Goal: Transaction & Acquisition: Purchase product/service

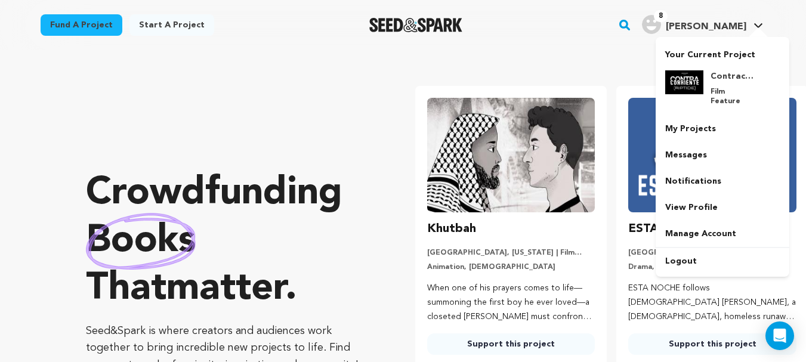
click at [753, 26] on icon at bounding box center [758, 26] width 10 height 6
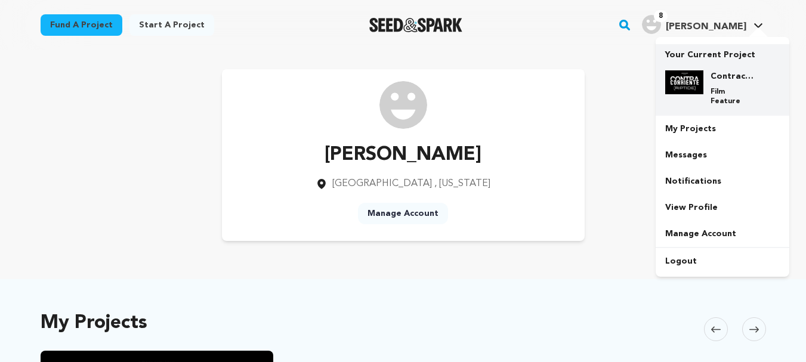
click at [726, 77] on h4 "Contracorriente - Riptide" at bounding box center [731, 76] width 43 height 12
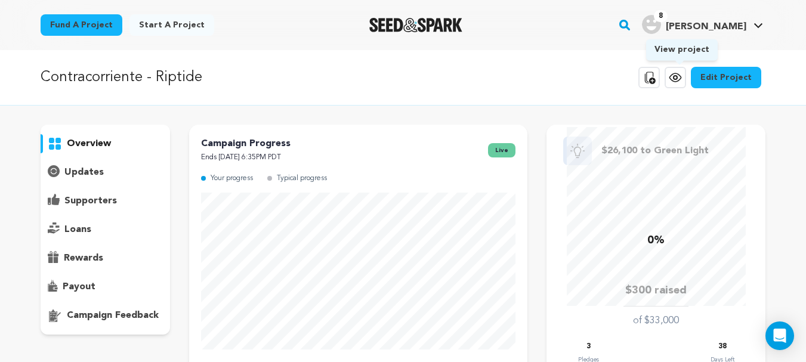
click at [679, 75] on icon at bounding box center [675, 77] width 14 height 14
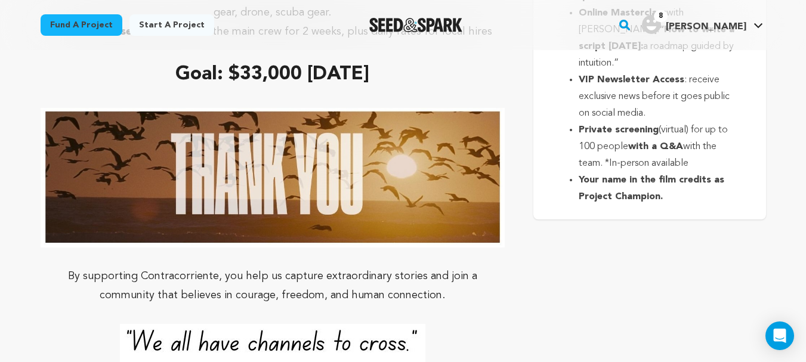
scroll to position [5160, 0]
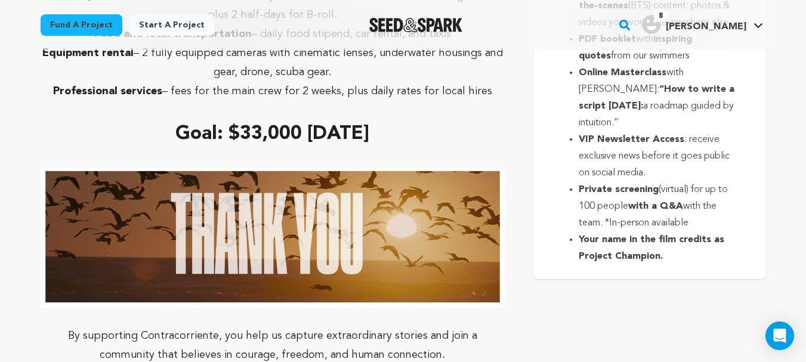
drag, startPoint x: 683, startPoint y: 292, endPoint x: 580, endPoint y: 122, distance: 198.3
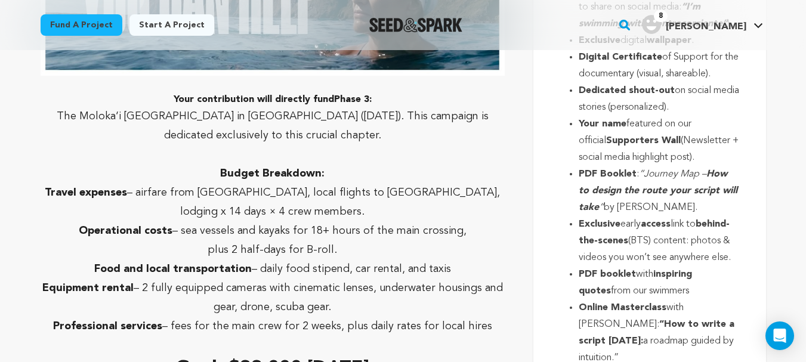
scroll to position [4921, 0]
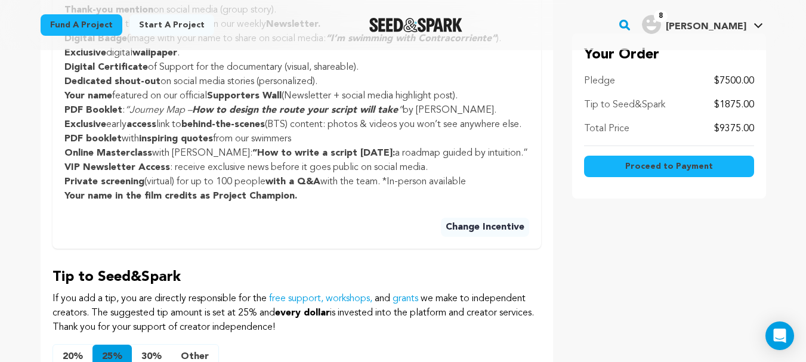
scroll to position [716, 0]
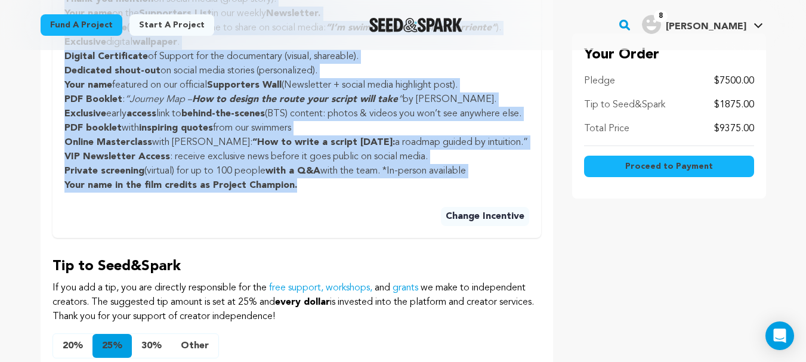
drag, startPoint x: 65, startPoint y: 116, endPoint x: 301, endPoint y: 220, distance: 257.4
click at [301, 193] on ul "Thank-you mention on social media (group story). Your name on the Supporters Li…" at bounding box center [296, 92] width 465 height 200
copy ul "Thank-you mention on social media (group story). Your name on the Supporters Li…"
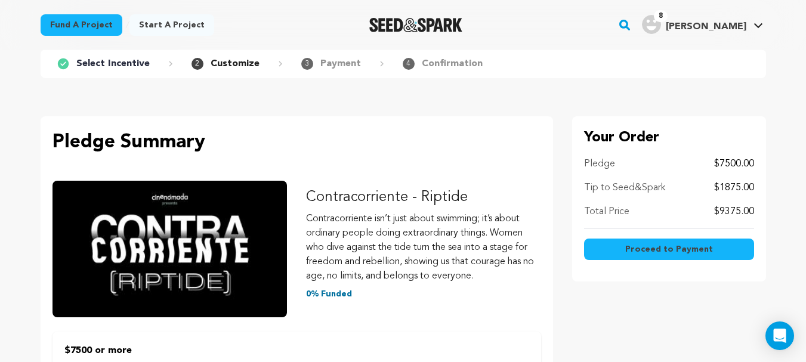
scroll to position [63, 0]
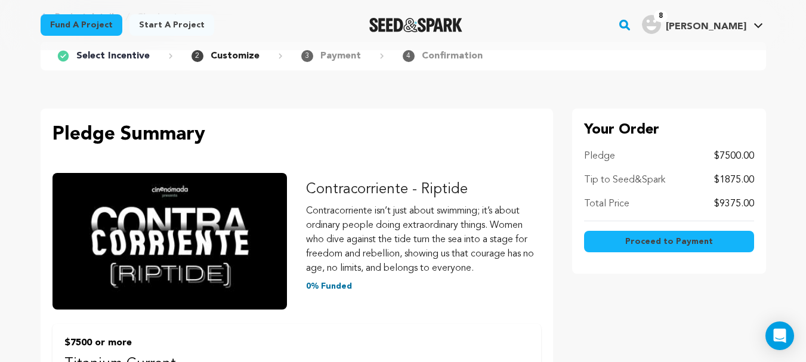
click at [648, 181] on p "Tip to Seed&Spark" at bounding box center [624, 180] width 81 height 14
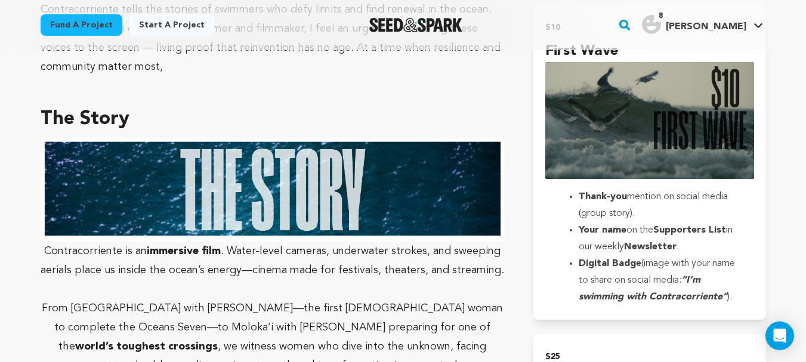
scroll to position [767, 0]
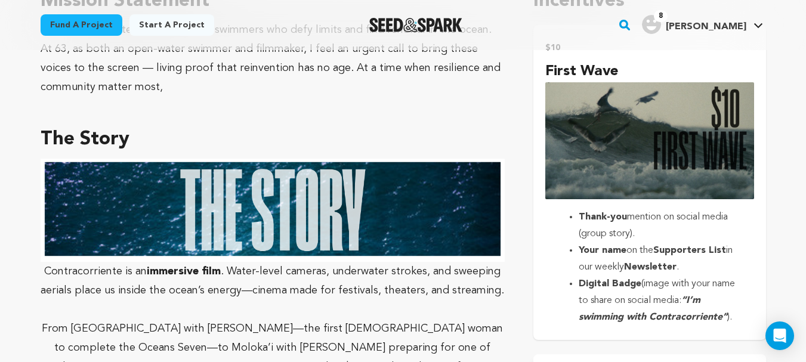
click at [728, 209] on li "Thank-you mention on social media (group story)." at bounding box center [659, 225] width 160 height 33
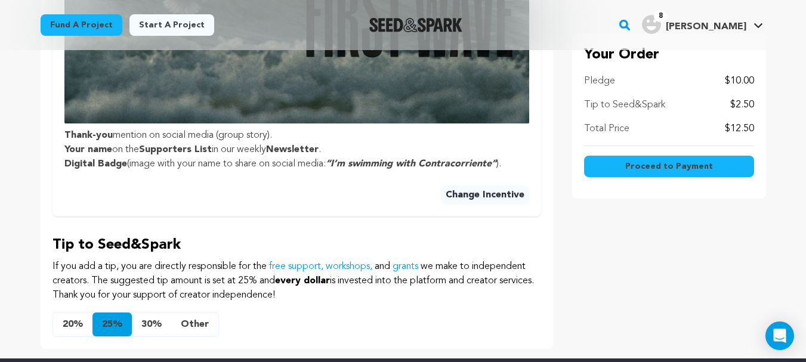
scroll to position [573, 0]
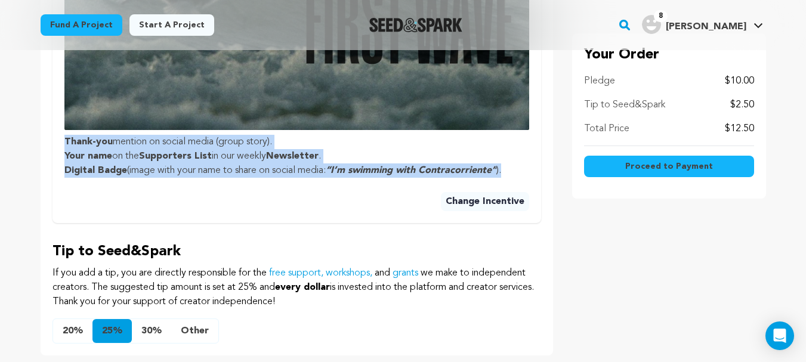
drag, startPoint x: 62, startPoint y: 141, endPoint x: 524, endPoint y: 172, distance: 462.7
click at [524, 172] on div "$10 or more First Wave Thank-you mention on social media (group story). Your na…" at bounding box center [296, 18] width 488 height 409
copy ul "Thank-you mention on social media (group story). Your name on the Supporters Li…"
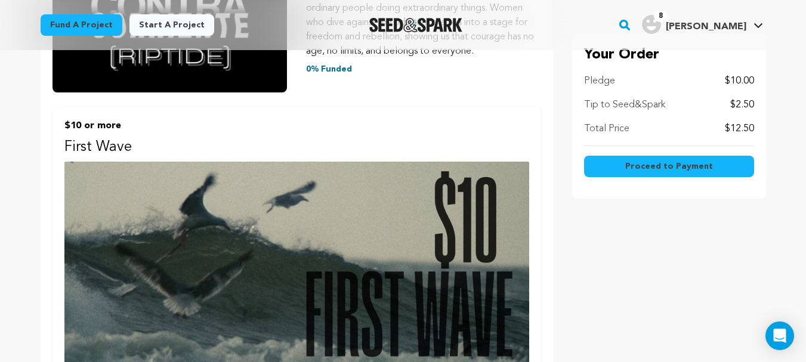
scroll to position [156, 0]
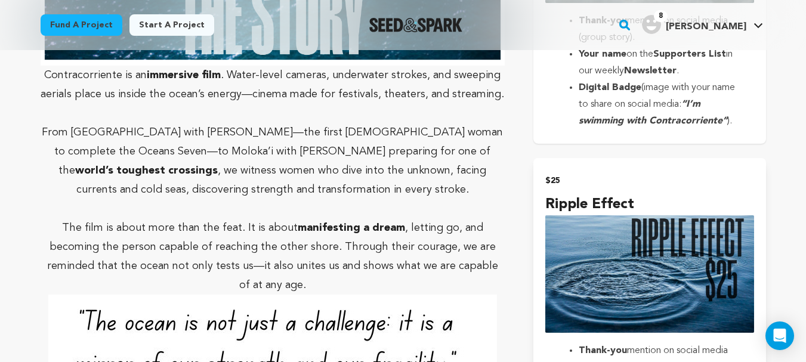
scroll to position [1014, 0]
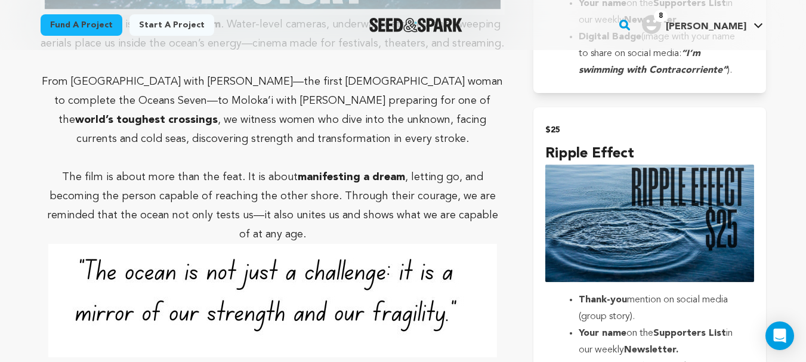
click at [658, 124] on h2 "$25" at bounding box center [649, 130] width 208 height 17
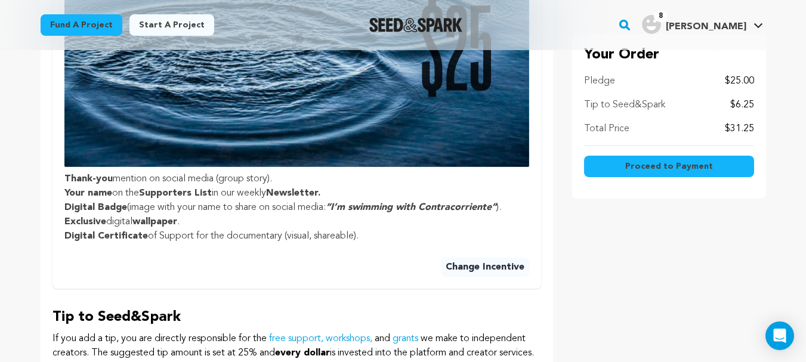
scroll to position [596, 0]
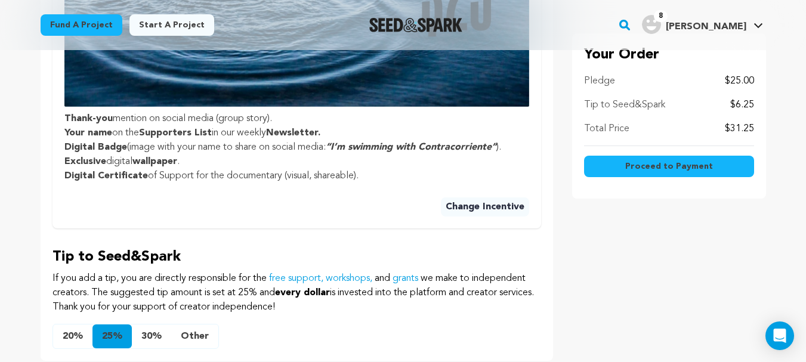
drag, startPoint x: 64, startPoint y: 119, endPoint x: 409, endPoint y: 182, distance: 350.6
click at [409, 182] on ul "Thank-you mention on social media (group story). Your name on the Supporters Li…" at bounding box center [296, 148] width 465 height 72
copy ul "Thank-you mention on social media (group story). Your name on the Supporters Li…"
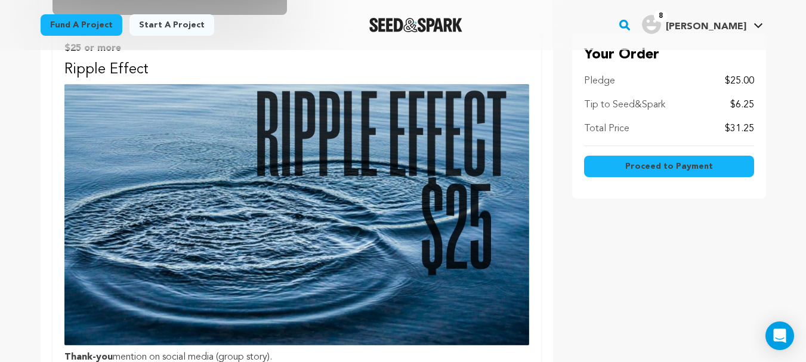
scroll to position [298, 0]
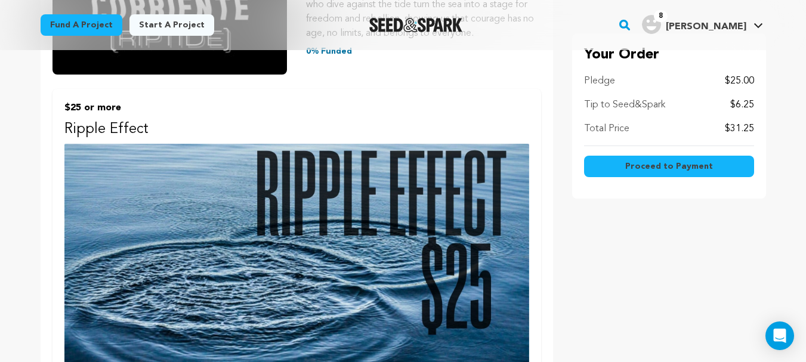
click at [680, 168] on span "Proceed to Payment" at bounding box center [669, 166] width 88 height 12
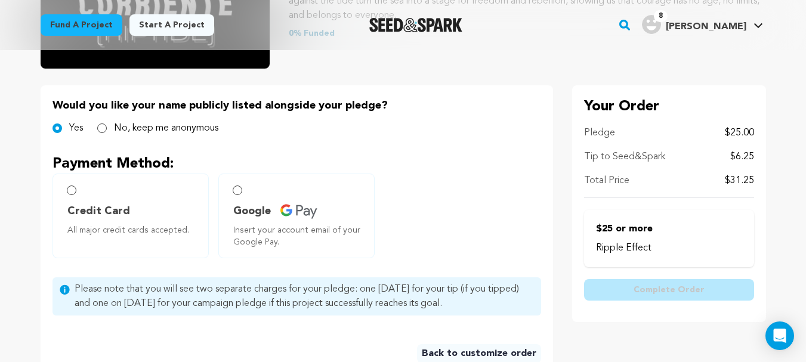
scroll to position [239, 0]
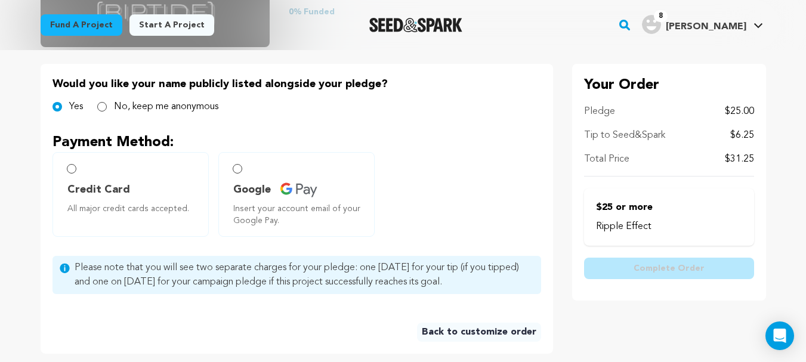
click at [624, 233] on p "Ripple Effect" at bounding box center [669, 226] width 146 height 14
click at [625, 227] on p "Ripple Effect" at bounding box center [669, 226] width 146 height 14
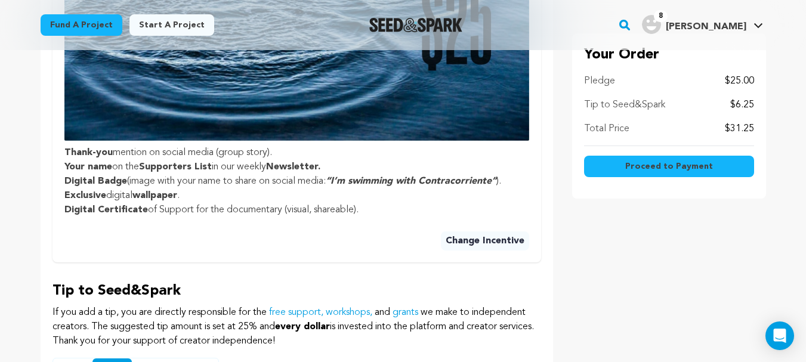
scroll to position [537, 0]
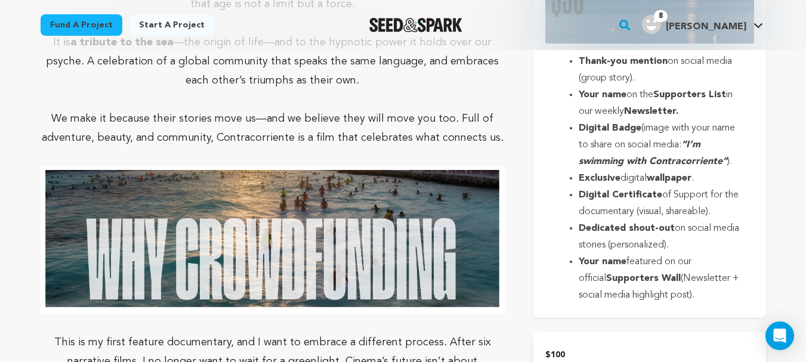
scroll to position [1610, 0]
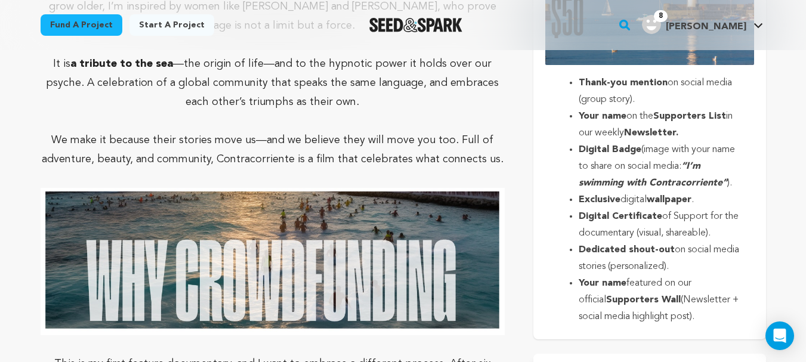
click at [604, 112] on strong "Your name" at bounding box center [603, 117] width 48 height 10
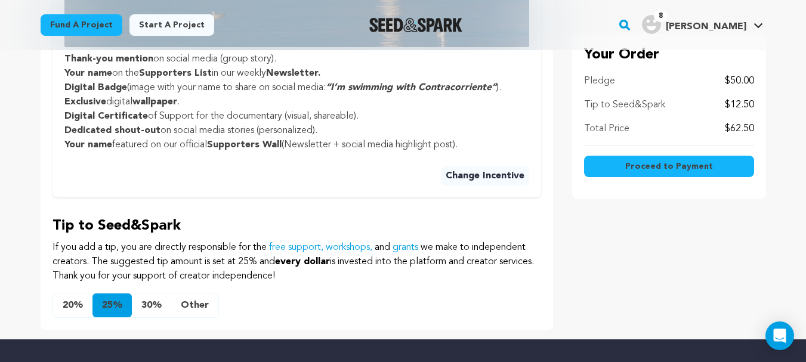
scroll to position [596, 0]
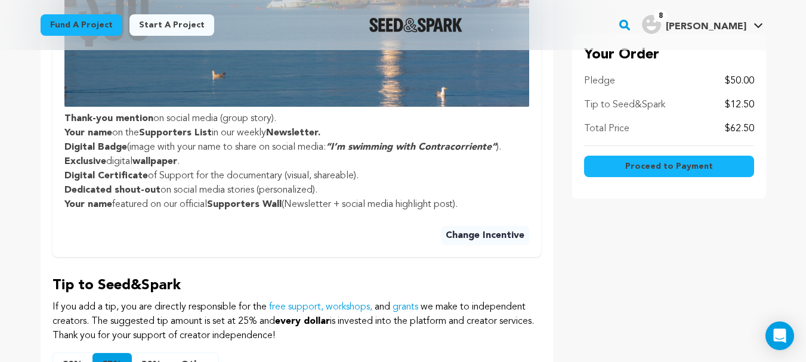
drag, startPoint x: 63, startPoint y: 119, endPoint x: 482, endPoint y: 203, distance: 427.1
click at [482, 203] on div "$50 or more North Channel Thank-you mention on social media (group story). Your…" at bounding box center [296, 24] width 488 height 466
copy ul "Thank-you mention on social media (group story). Your name on the Supporters Li…"
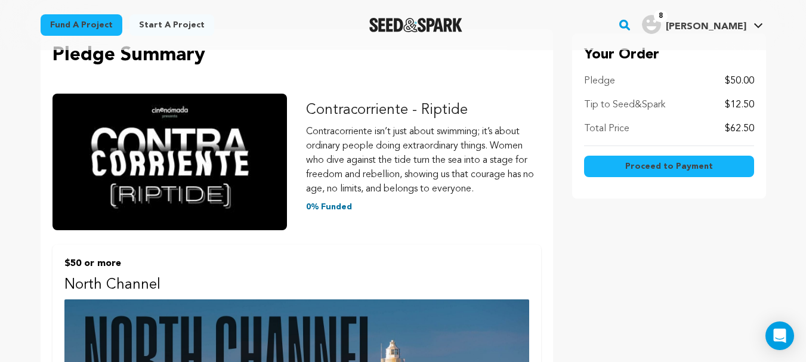
scroll to position [0, 0]
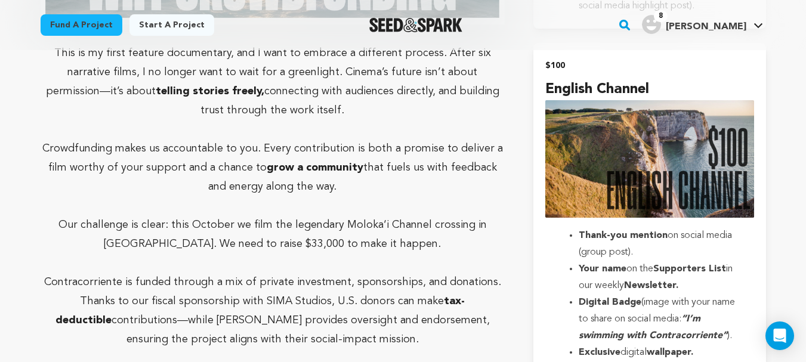
scroll to position [1848, 0]
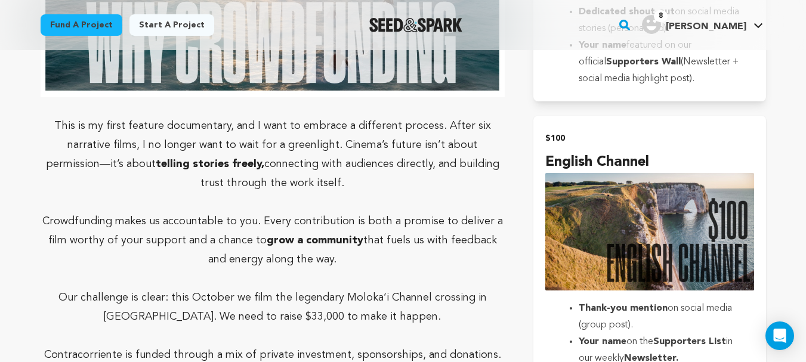
click at [659, 130] on h2 "$100" at bounding box center [649, 138] width 208 height 17
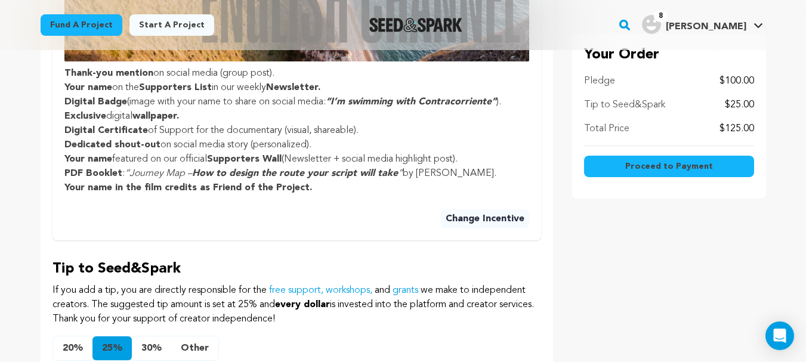
scroll to position [596, 0]
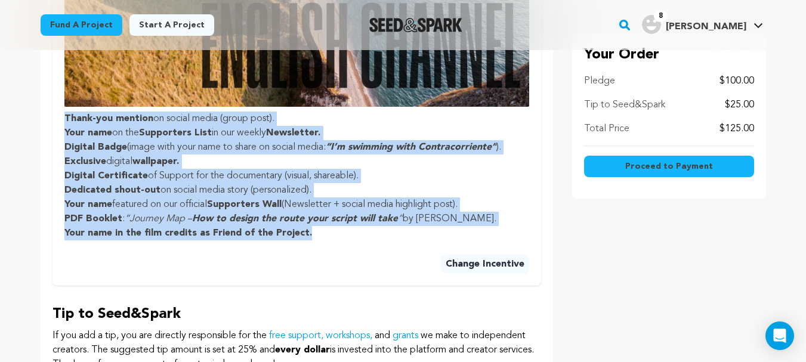
drag, startPoint x: 63, startPoint y: 116, endPoint x: 352, endPoint y: 234, distance: 312.4
click at [352, 234] on div "$100 or more English Channel Thank-you mention on social media (group post). Yo…" at bounding box center [296, 38] width 488 height 495
copy ul "Thank-you mention on social media (group post). Your name on the Supporters Lis…"
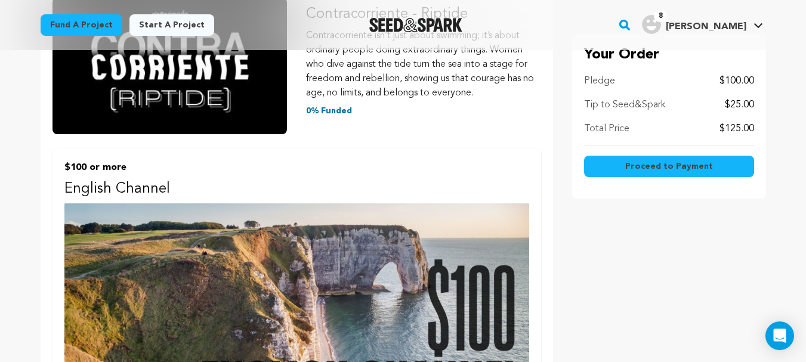
scroll to position [298, 0]
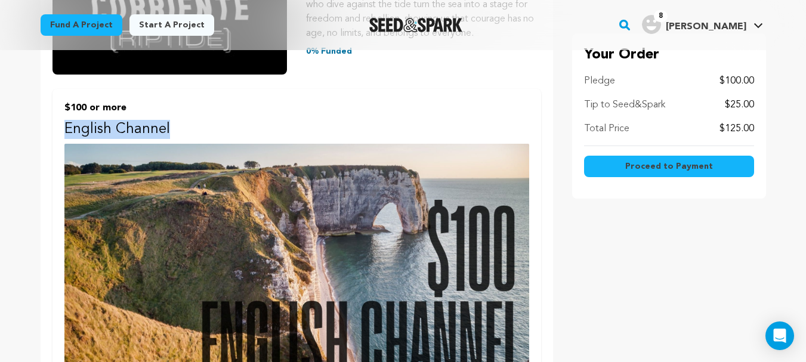
drag, startPoint x: 66, startPoint y: 130, endPoint x: 185, endPoint y: 131, distance: 119.3
click at [185, 131] on p "English Channel" at bounding box center [296, 129] width 465 height 19
copy p "English Channel"
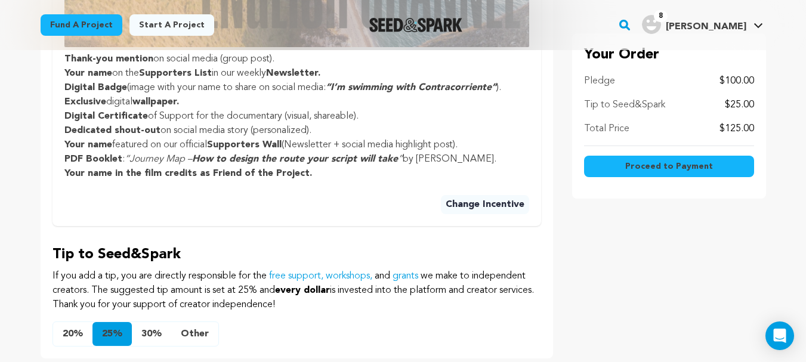
scroll to position [0, 0]
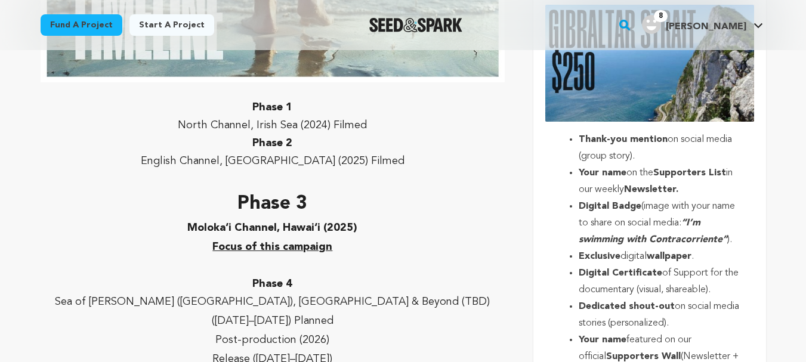
click at [549, 140] on ul "Thank-you mention on social media (group story). Your name on the Supporters Li…" at bounding box center [649, 323] width 208 height 384
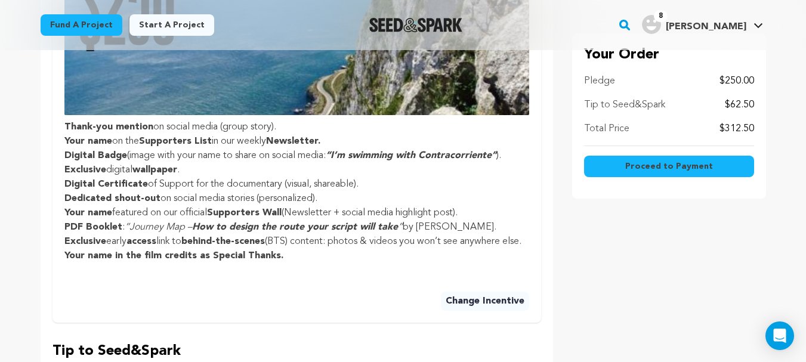
scroll to position [596, 0]
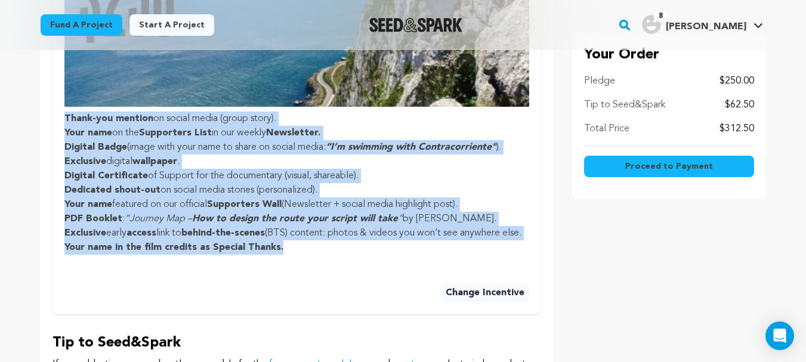
drag, startPoint x: 64, startPoint y: 119, endPoint x: 295, endPoint y: 267, distance: 273.6
click at [295, 255] on ul "Thank-you mention on social media (group story). Your name on the Supporters Li…" at bounding box center [296, 183] width 465 height 143
copy ul "Thank-you mention on social media (group story). Your name on the Supporters Li…"
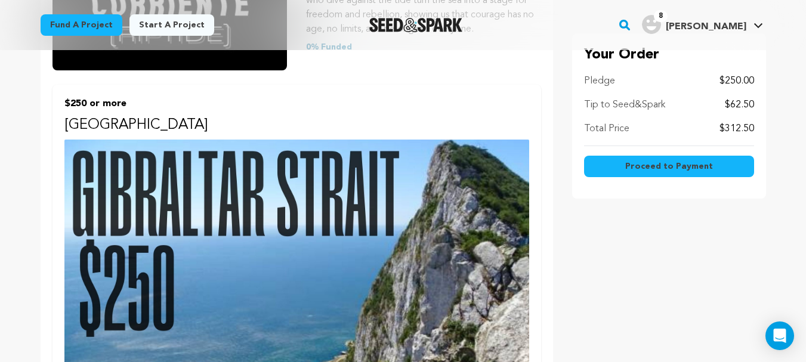
scroll to position [239, 0]
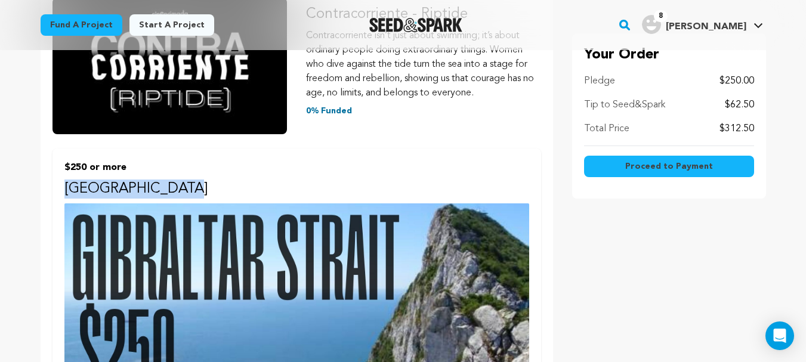
drag, startPoint x: 66, startPoint y: 189, endPoint x: 180, endPoint y: 189, distance: 113.9
click at [180, 189] on p "[GEOGRAPHIC_DATA]" at bounding box center [296, 189] width 465 height 19
copy p "[GEOGRAPHIC_DATA]"
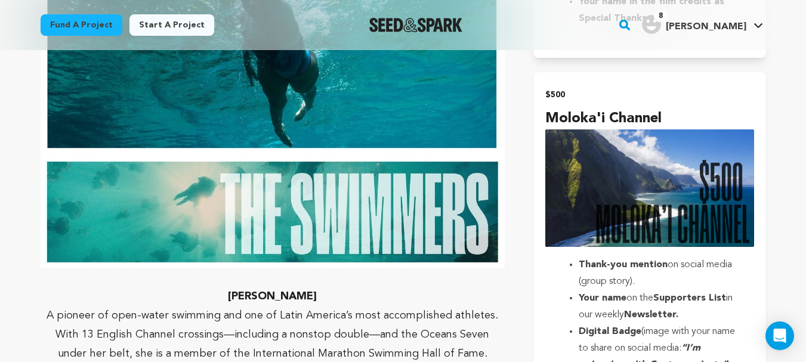
scroll to position [3006, 0]
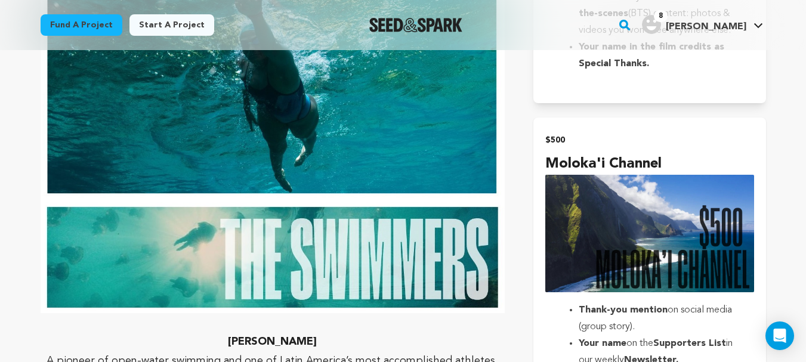
click at [598, 147] on h2 "$500" at bounding box center [649, 140] width 208 height 17
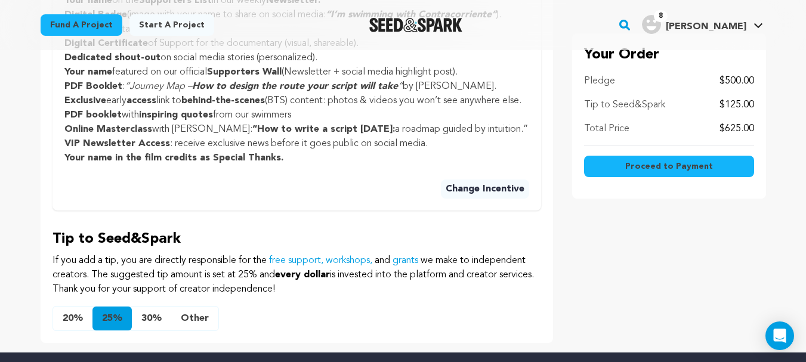
scroll to position [784, 0]
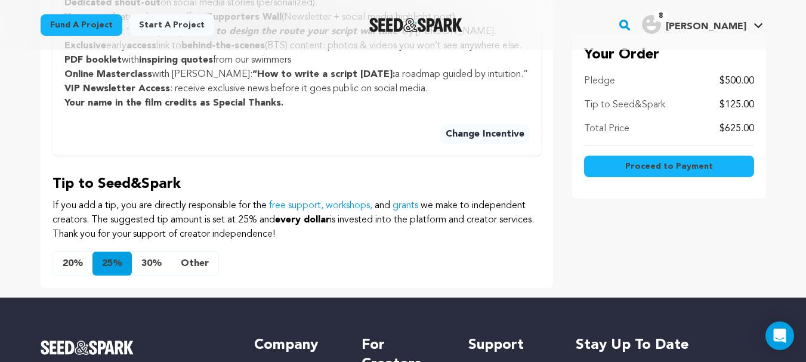
click at [72, 276] on button "20%" at bounding box center [72, 264] width 39 height 24
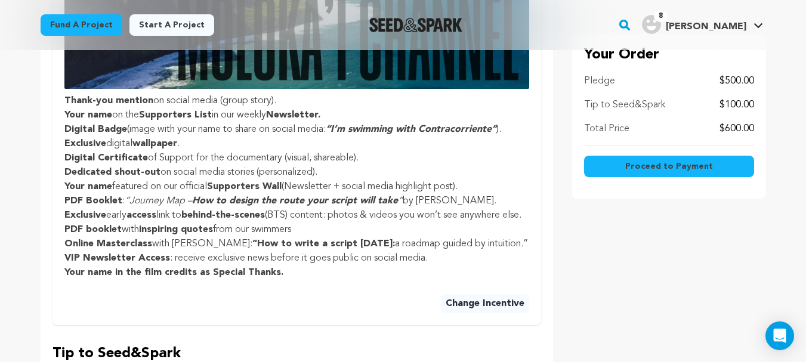
scroll to position [617, 0]
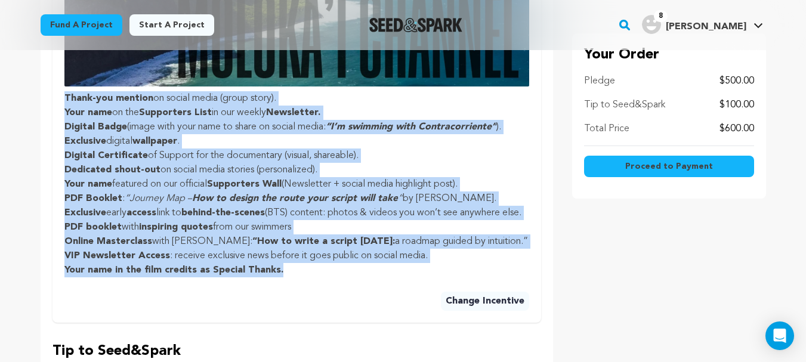
drag, startPoint x: 65, startPoint y: 97, endPoint x: 290, endPoint y: 302, distance: 305.2
click at [290, 277] on ul "Thank-you mention on social media (group story). Your name on the Supporters Li…" at bounding box center [296, 184] width 465 height 186
copy ul "Thank-you mention on social media (group story). Your name on the Supporters Li…"
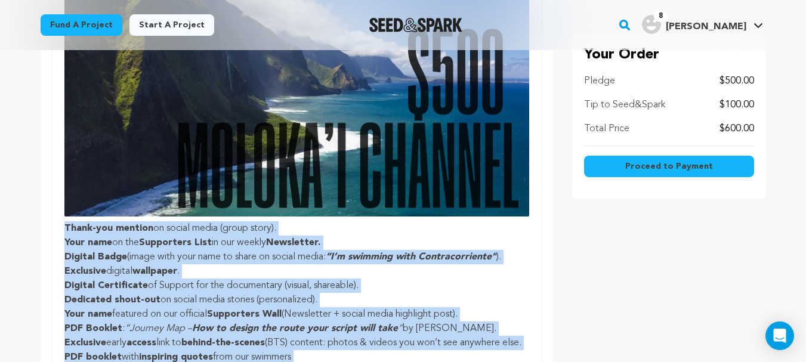
scroll to position [259, 0]
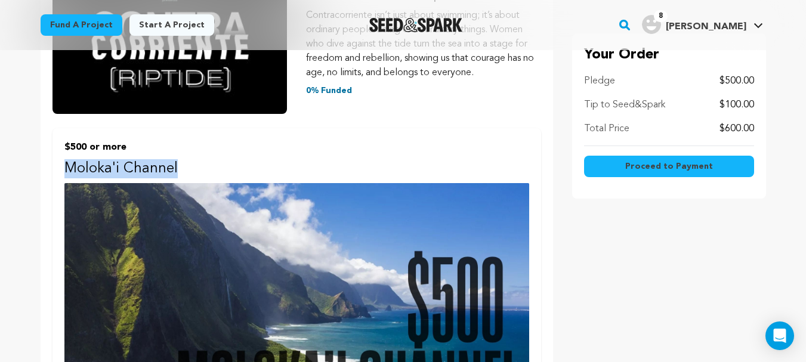
drag, startPoint x: 65, startPoint y: 169, endPoint x: 186, endPoint y: 168, distance: 121.1
click at [186, 168] on p "Moloka'i Channel" at bounding box center [296, 168] width 465 height 19
copy p "Moloka'i Channel"
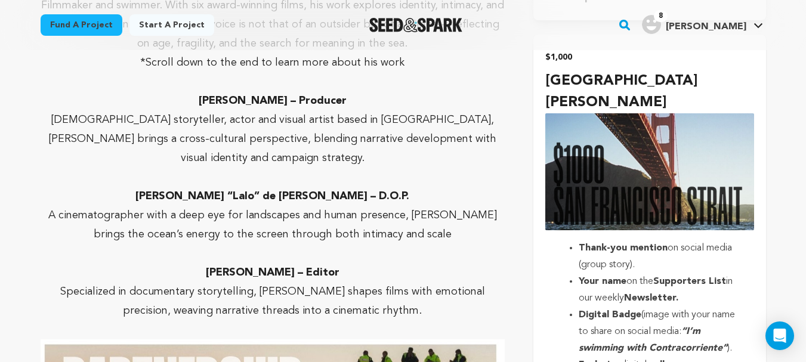
scroll to position [3816, 0]
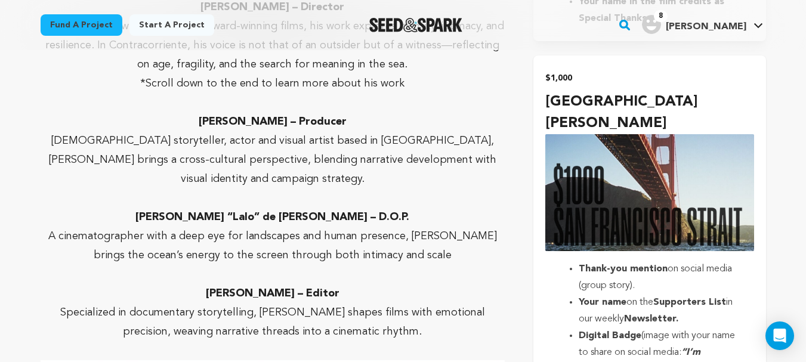
click at [688, 86] on h2 "$1,000" at bounding box center [649, 78] width 208 height 17
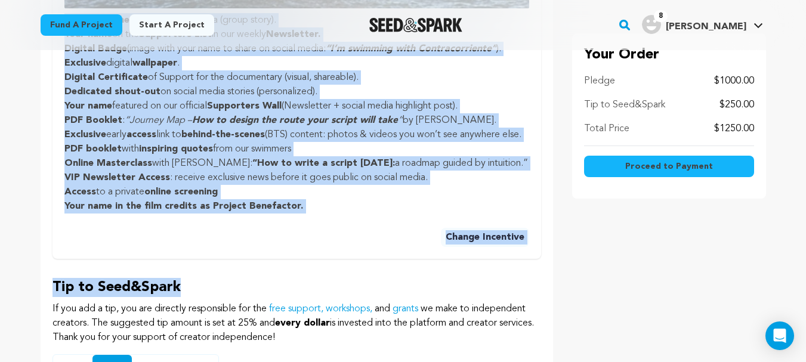
scroll to position [716, 0]
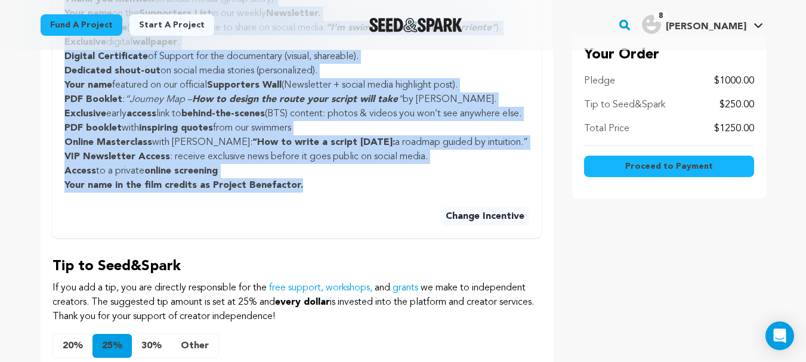
drag, startPoint x: 65, startPoint y: 117, endPoint x: 310, endPoint y: 218, distance: 265.0
click at [310, 193] on ul "Thank-you mention on social media (group story). Your name on the Supporters Li…" at bounding box center [296, 92] width 465 height 200
copy ul "Lorem-ips dolorsi am consec adipi (elits doeiu). Temp inci ut lab Etdolorema Al…"
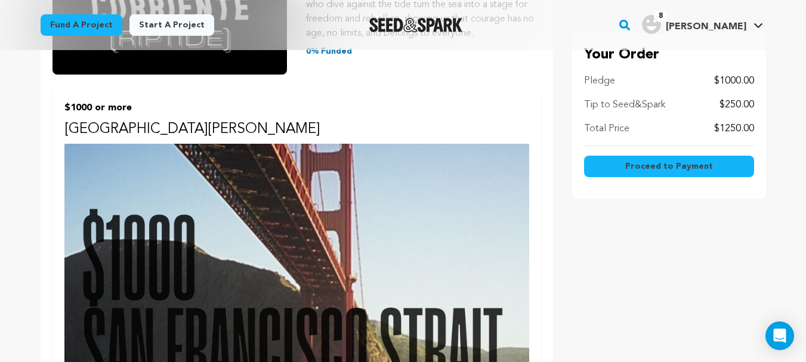
scroll to position [179, 0]
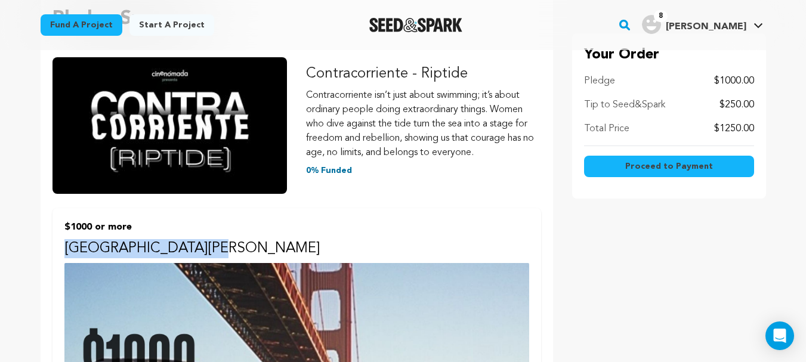
drag, startPoint x: 79, startPoint y: 247, endPoint x: 191, endPoint y: 248, distance: 112.1
click at [191, 248] on p "[GEOGRAPHIC_DATA][PERSON_NAME]" at bounding box center [296, 248] width 465 height 19
copy p "[GEOGRAPHIC_DATA][PERSON_NAME]"
